Goal: Book appointment/travel/reservation

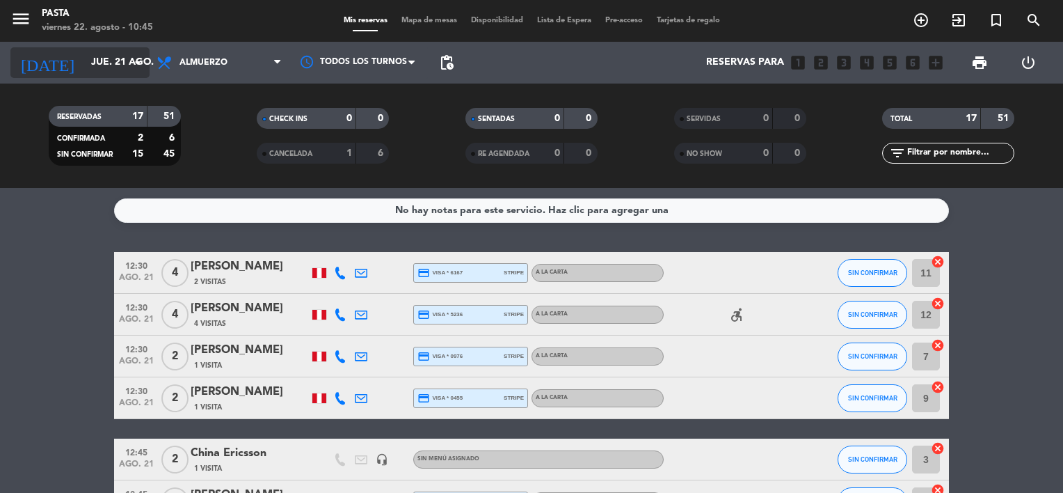
click at [109, 61] on input "jue. 21 ago." at bounding box center [150, 62] width 132 height 25
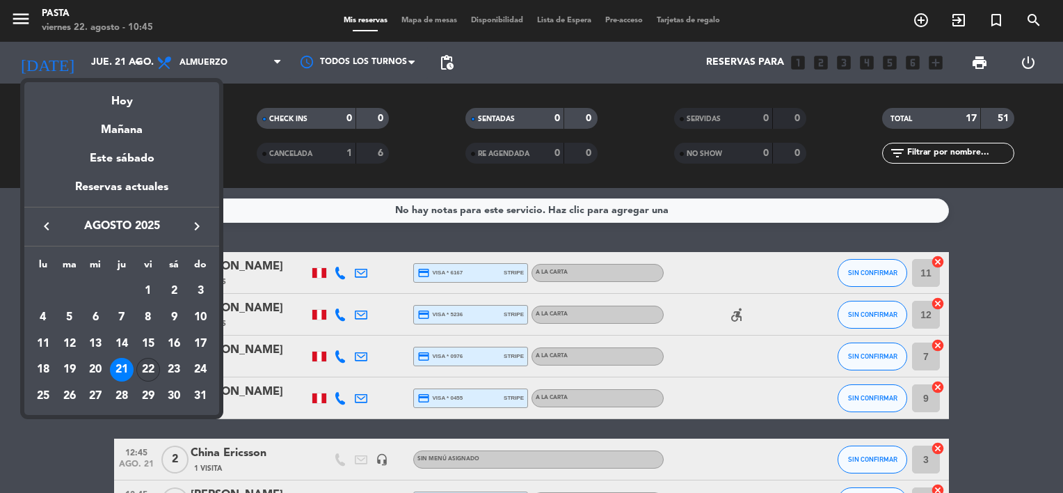
click at [149, 376] on div "22" at bounding box center [148, 370] width 24 height 24
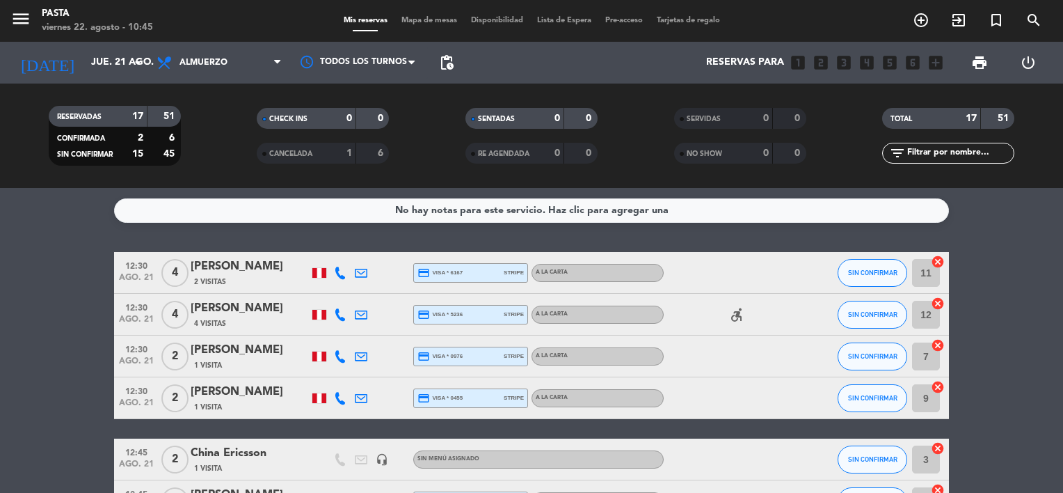
type input "vie. 22 ago."
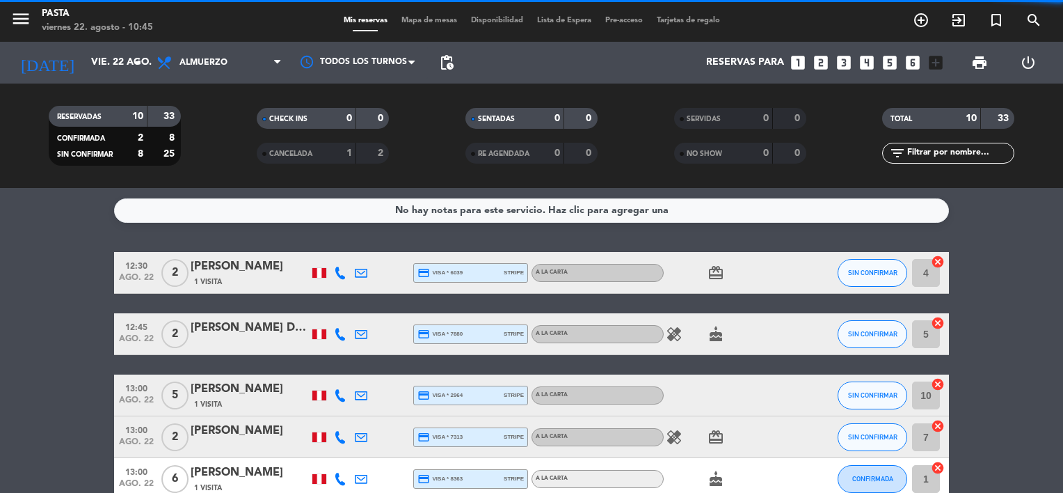
click at [228, 64] on span "Almuerzo" at bounding box center [219, 62] width 139 height 31
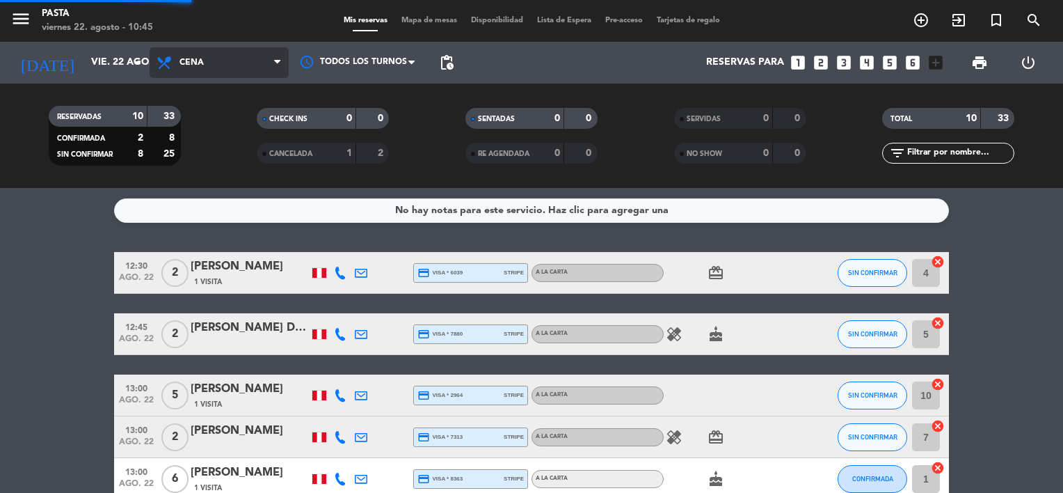
click at [225, 152] on div "menu Pasta [DATE] 22. agosto - 10:45 Mis reservas Mapa de mesas Disponibilidad …" at bounding box center [531, 94] width 1063 height 188
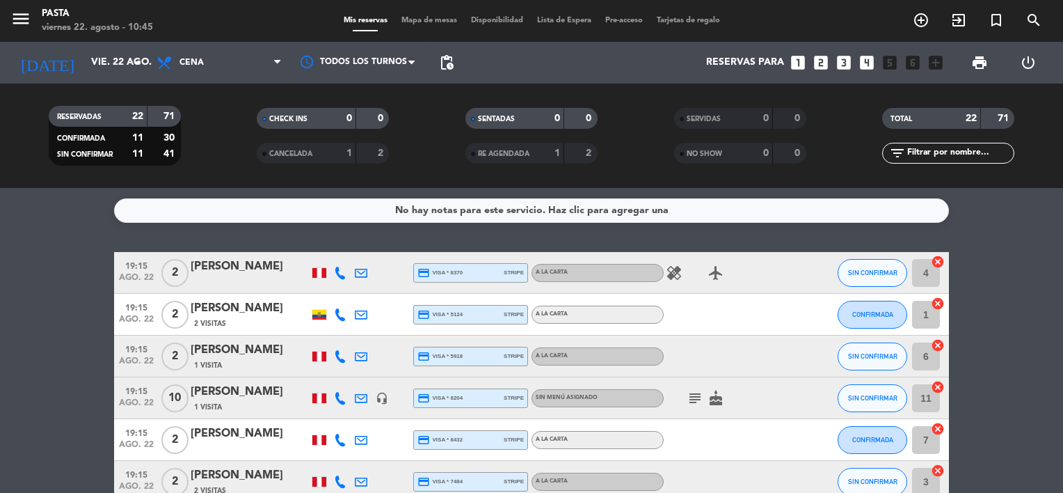
click at [696, 399] on icon "subject" at bounding box center [695, 398] width 17 height 17
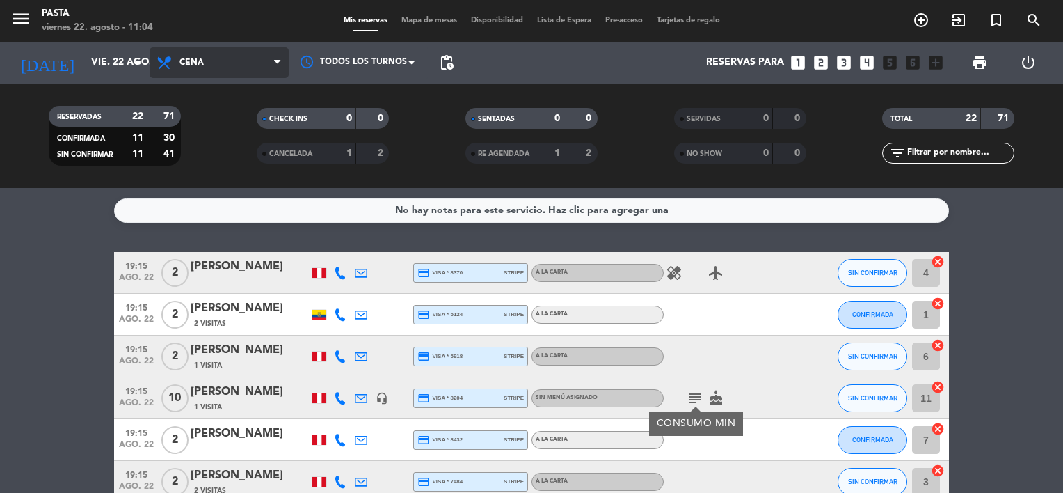
click at [231, 61] on span "Cena" at bounding box center [219, 62] width 139 height 31
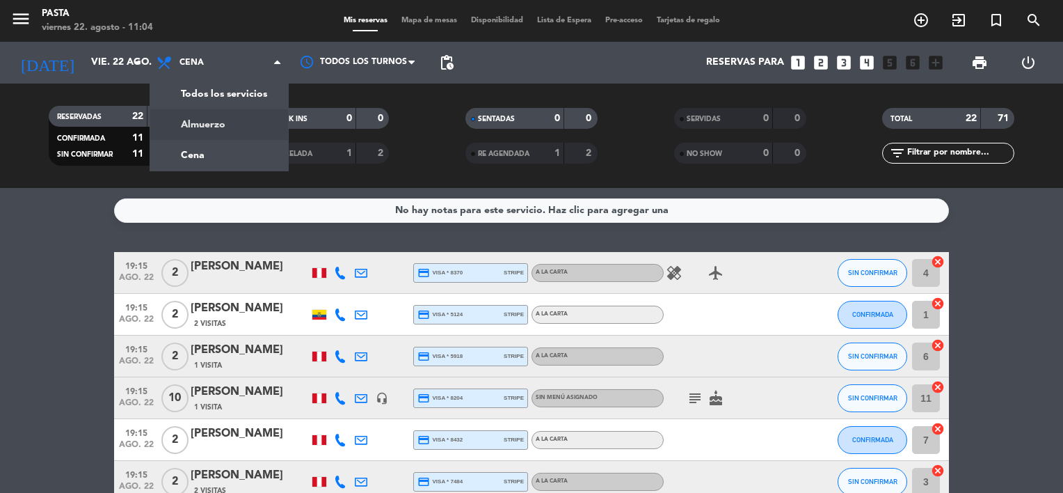
click at [221, 129] on div "menu Pasta [DATE] 22. agosto - 11:04 Mis reservas Mapa de mesas Disponibilidad …" at bounding box center [531, 94] width 1063 height 188
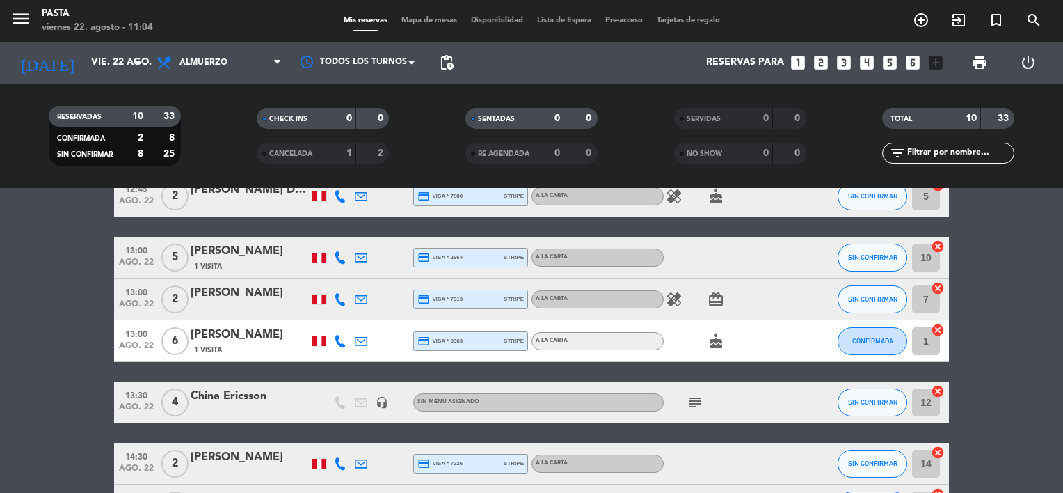
scroll to position [139, 0]
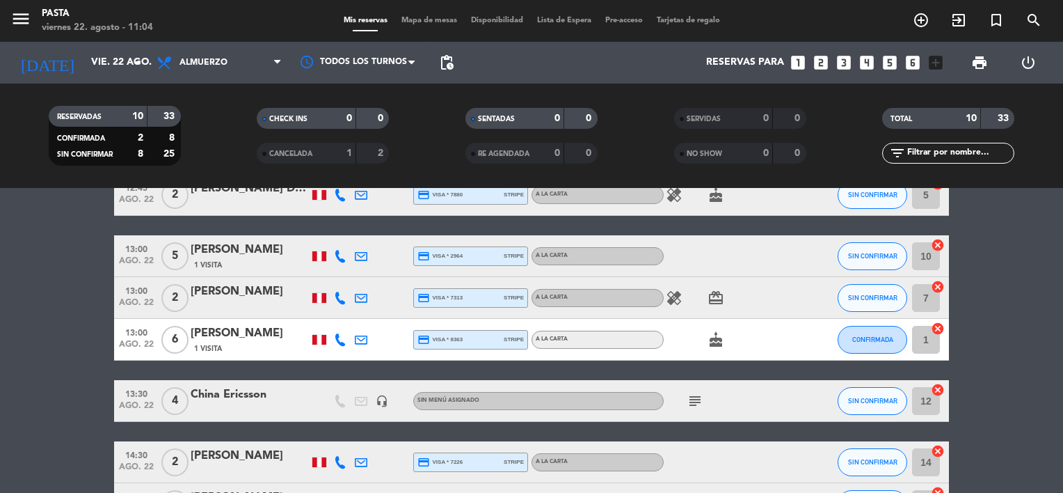
click at [698, 401] on icon "subject" at bounding box center [695, 400] width 17 height 17
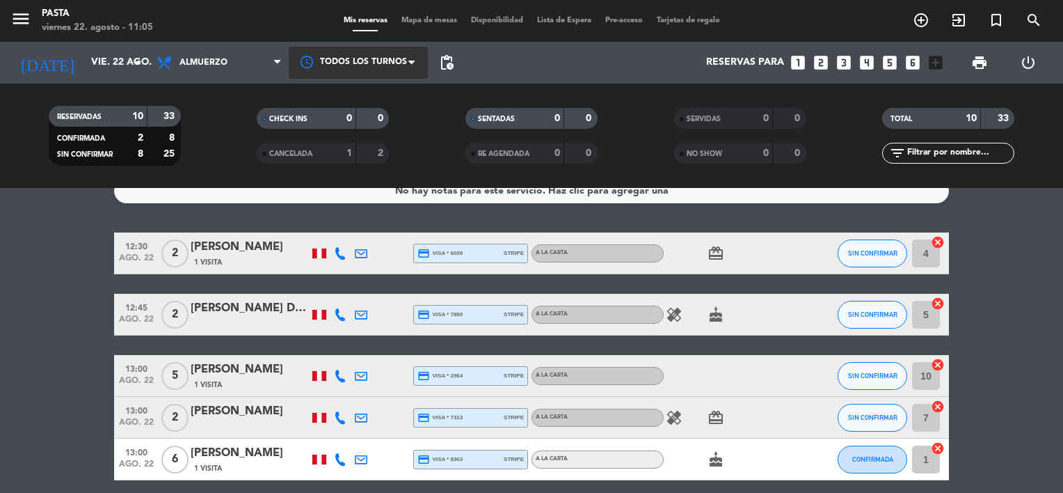
scroll to position [0, 0]
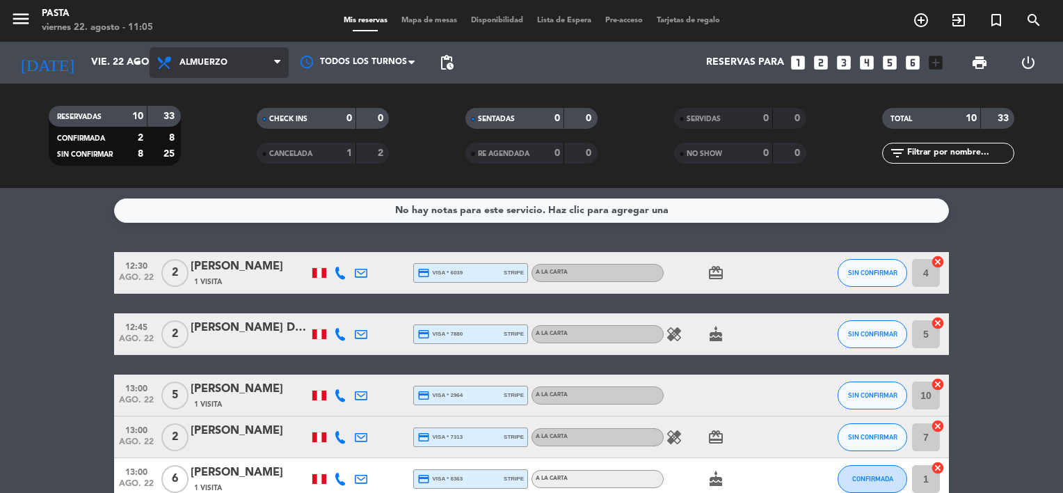
click at [218, 59] on span "Almuerzo" at bounding box center [204, 63] width 48 height 10
drag, startPoint x: 231, startPoint y: 146, endPoint x: 340, endPoint y: 173, distance: 111.7
click at [230, 147] on div "menu Pasta [DATE] 22. agosto - 11:05 Mis reservas Mapa de mesas Disponibilidad …" at bounding box center [531, 94] width 1063 height 188
